Goal: Information Seeking & Learning: Learn about a topic

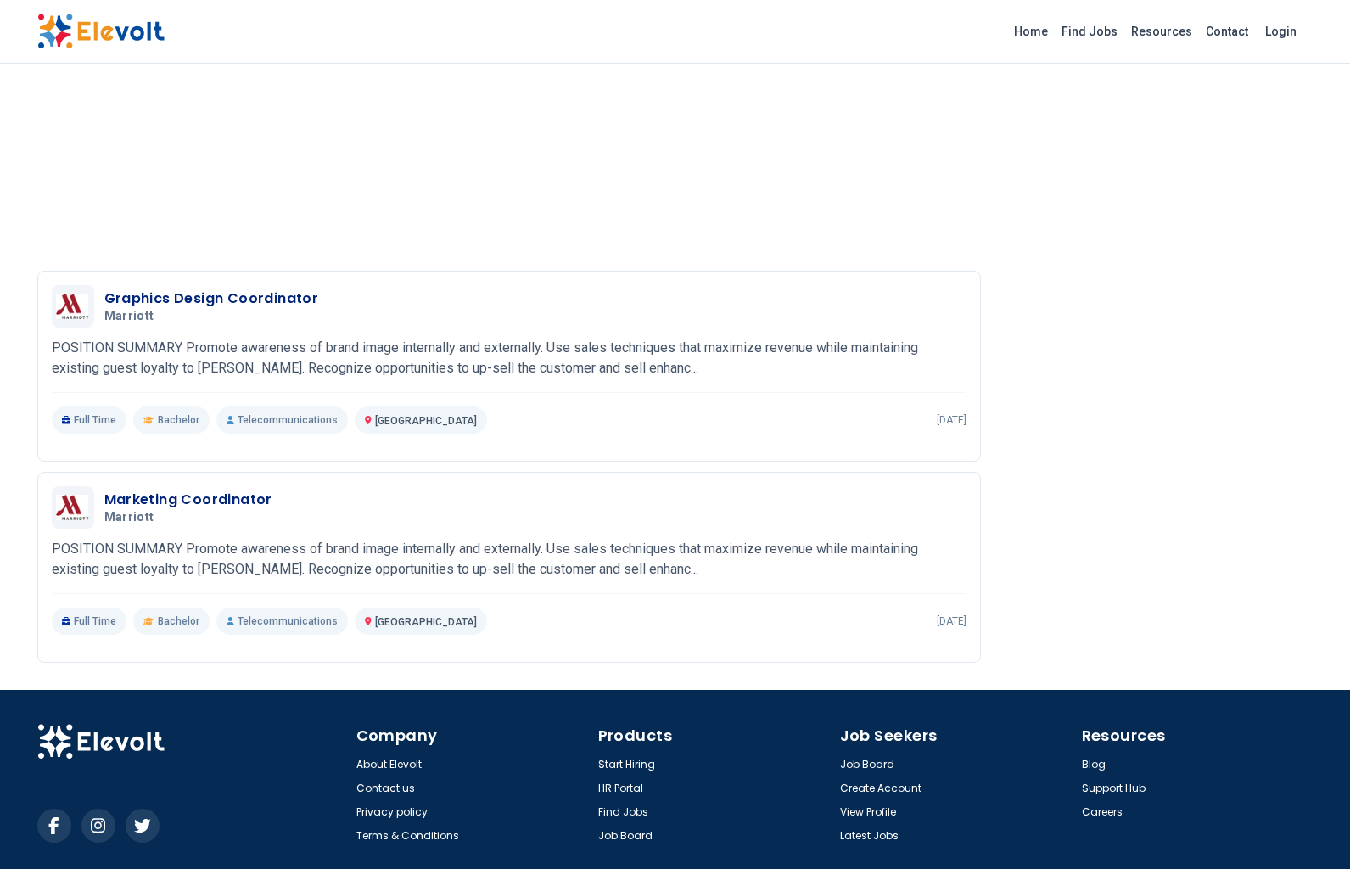
scroll to position [2419, 0]
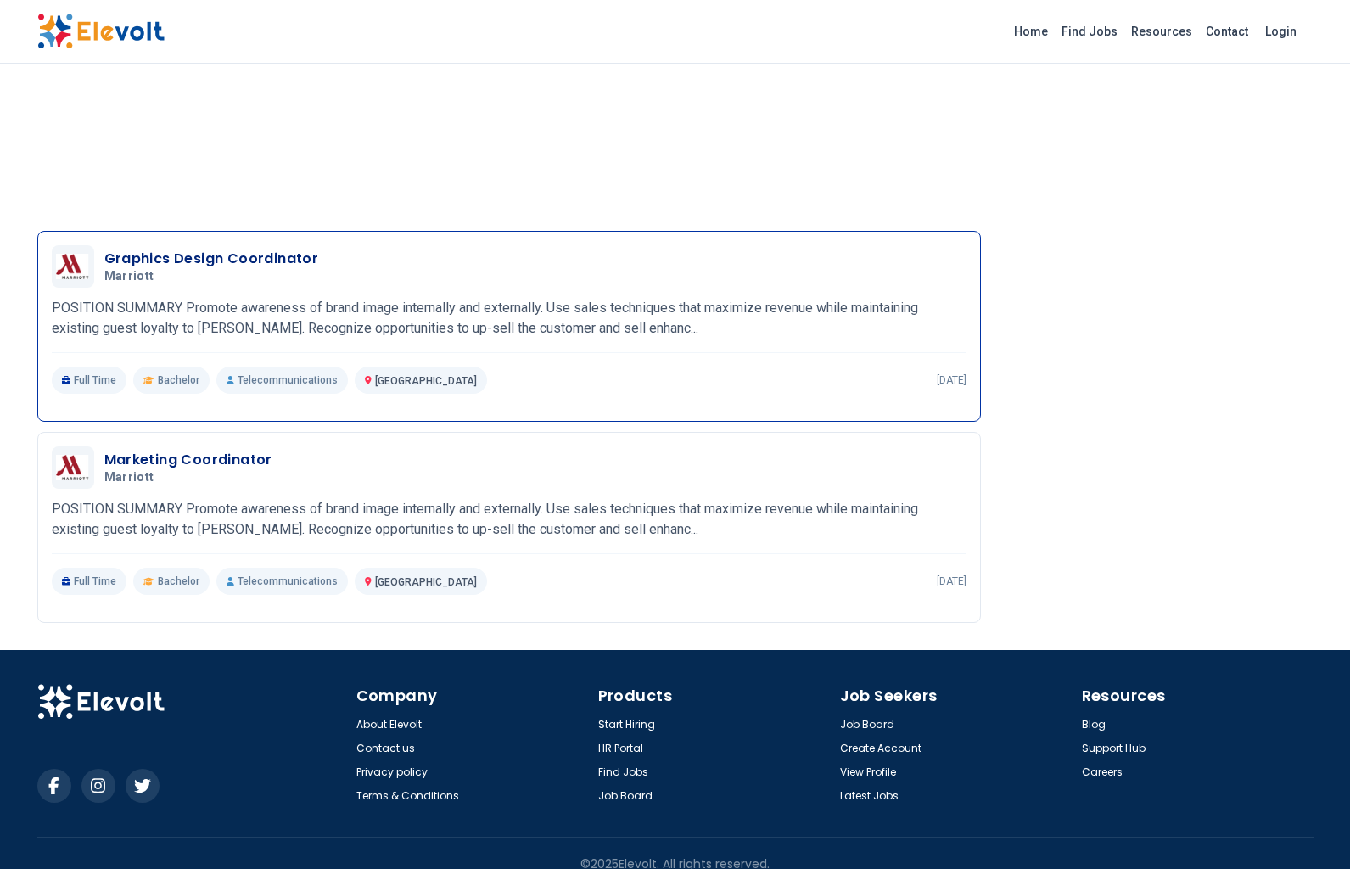
click at [261, 319] on div "Graphics Design Coordinator Marriott 10/03/2025 11/02/2025 Nairobi KE POSITION …" at bounding box center [509, 319] width 915 height 149
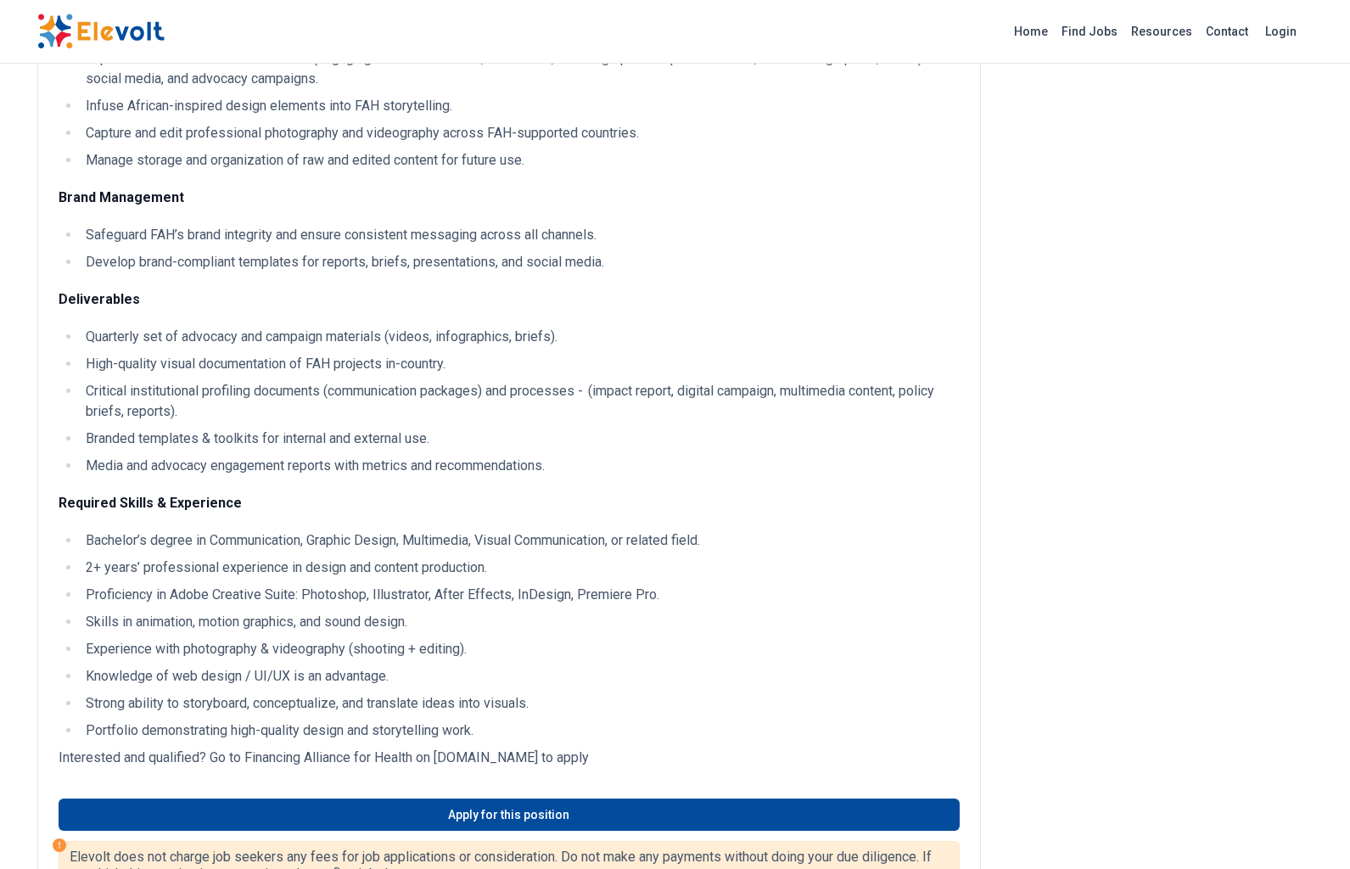
scroll to position [0, 0]
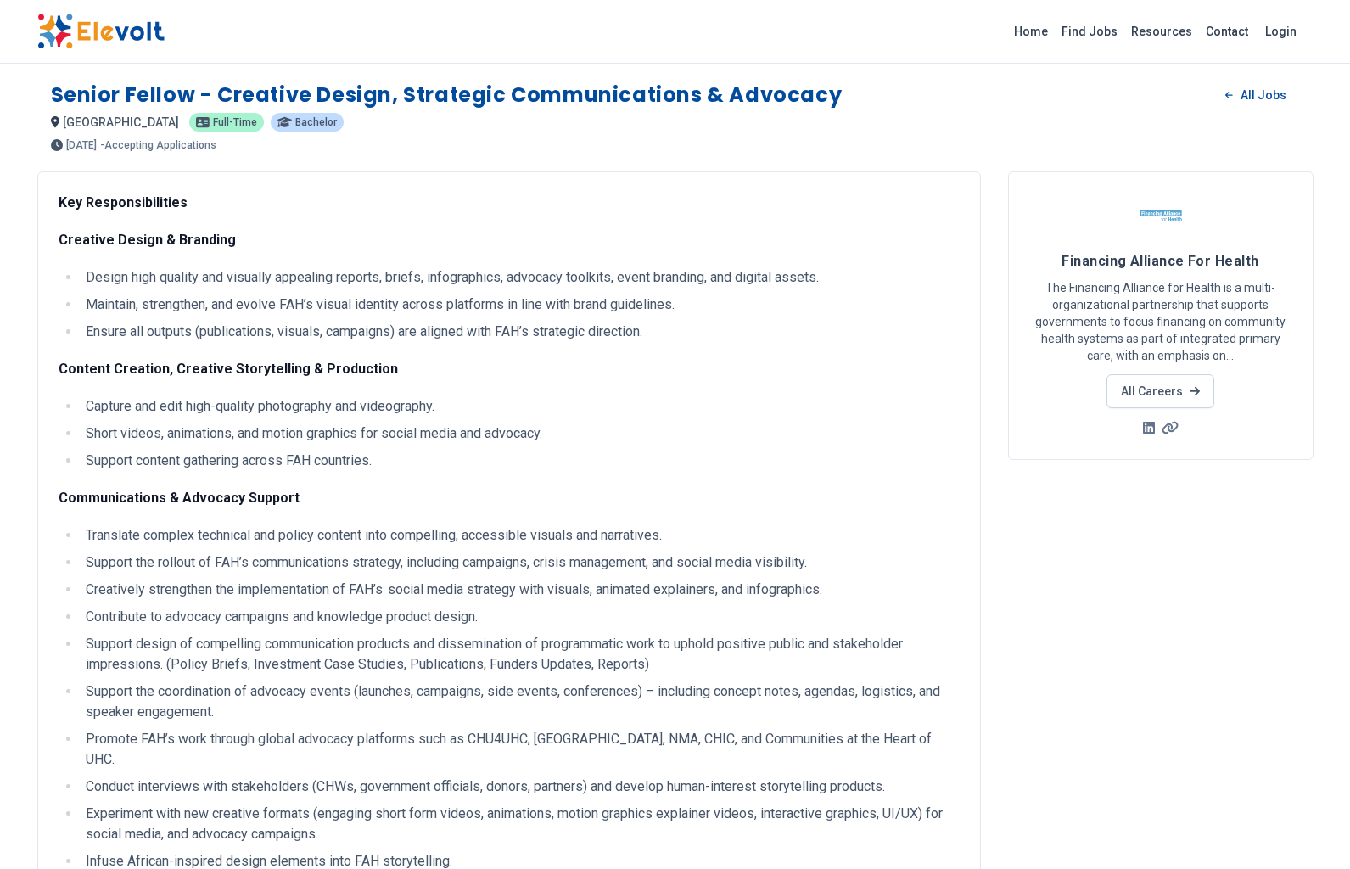
click at [113, 30] on img at bounding box center [100, 32] width 127 height 36
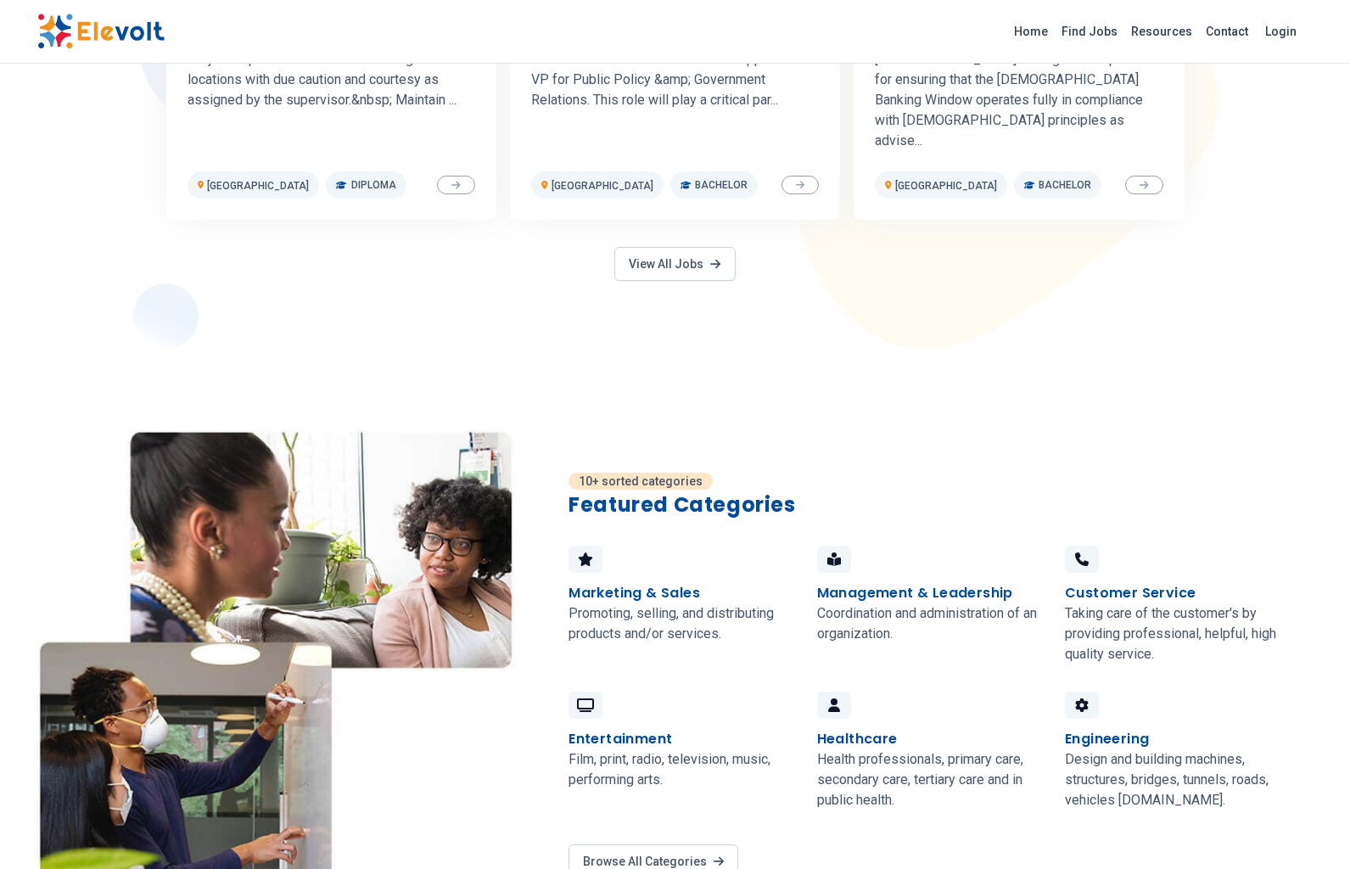
scroll to position [954, 0]
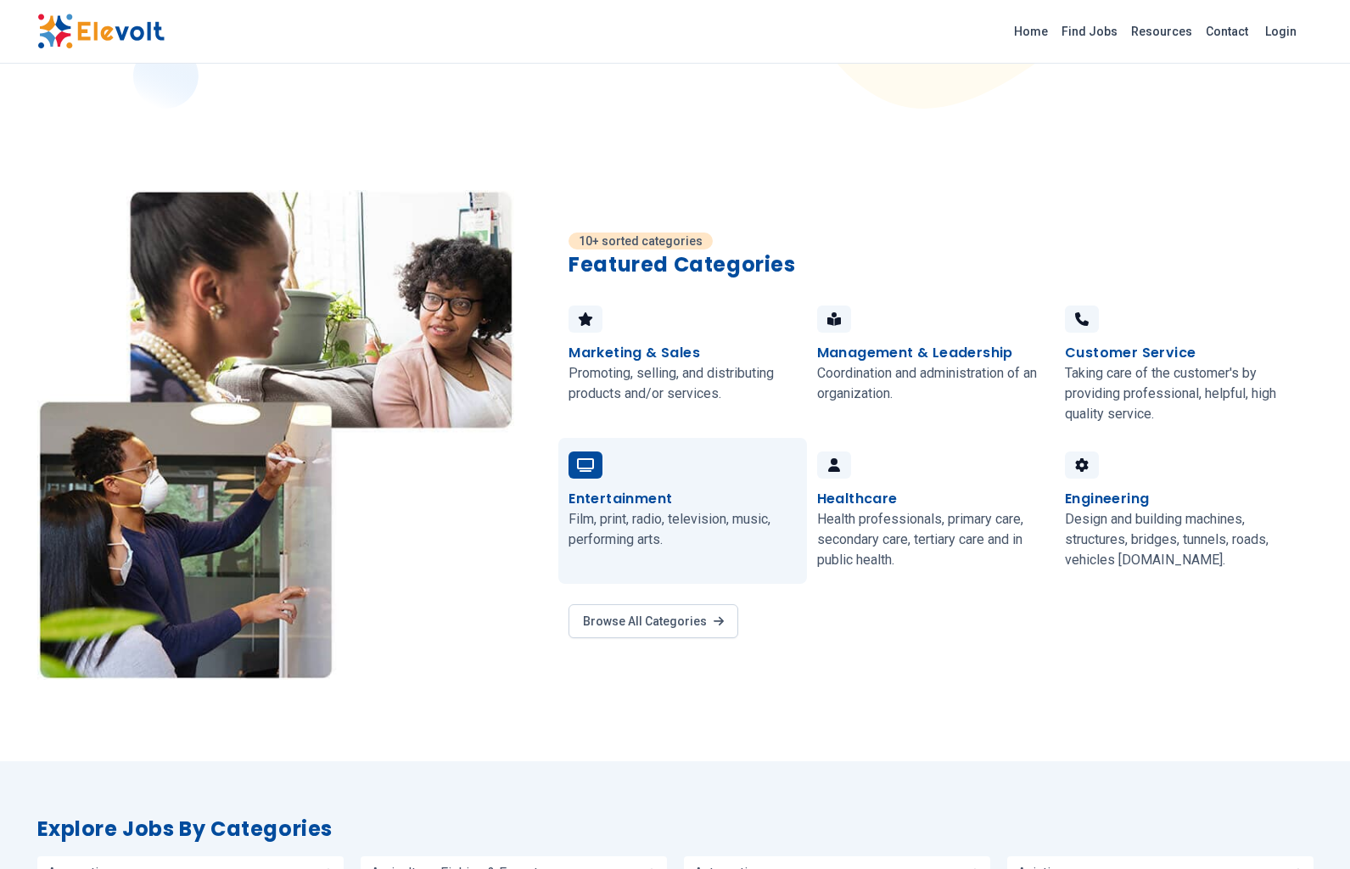
click at [676, 509] on p "Film, print, radio, television, music, performing arts." at bounding box center [682, 529] width 227 height 41
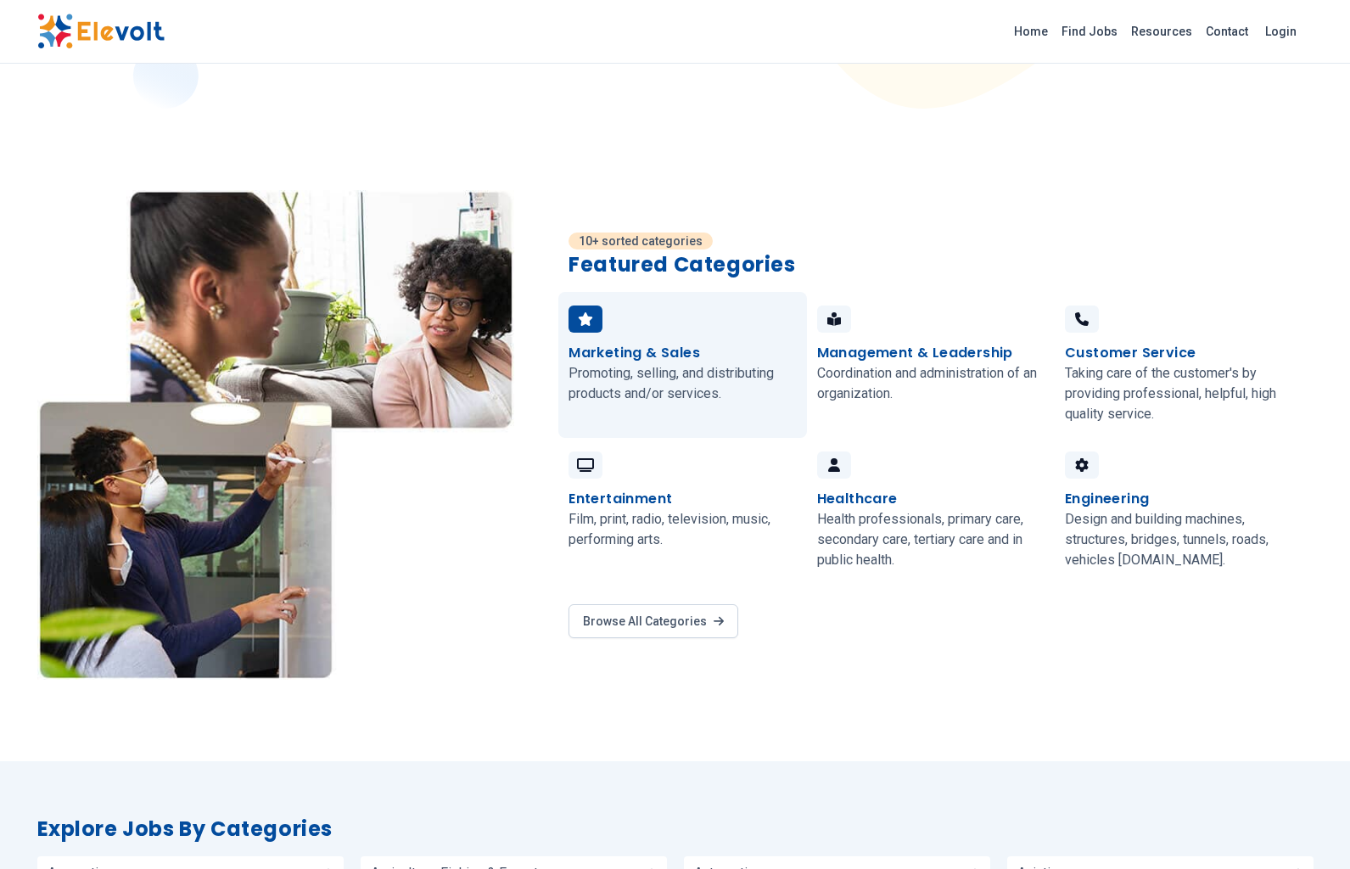
click at [665, 380] on link "Marketing & Sales Promoting, selling, and distributing products and/or services." at bounding box center [682, 365] width 248 height 146
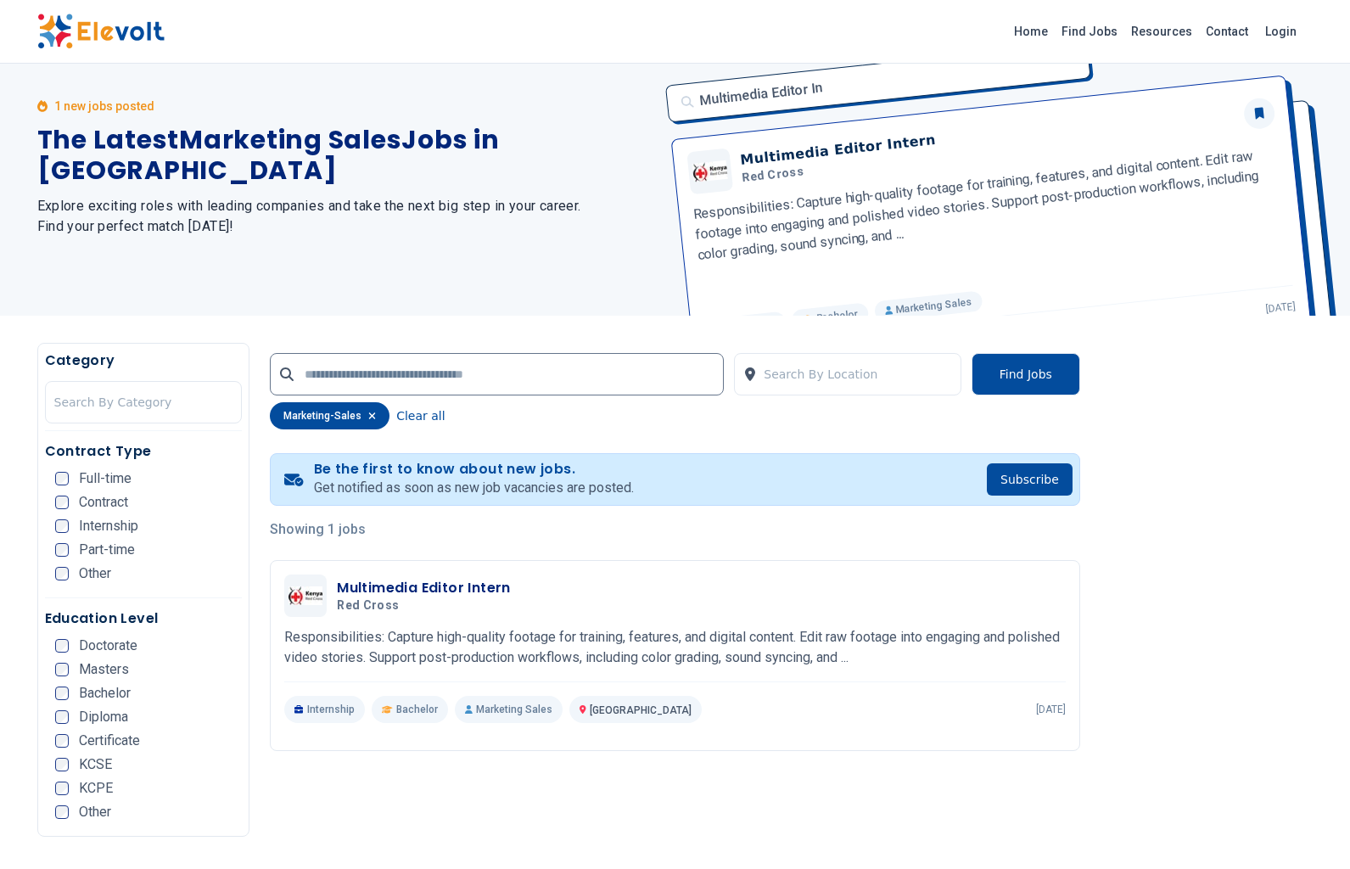
scroll to position [82, 0]
